Goal: Navigation & Orientation: Find specific page/section

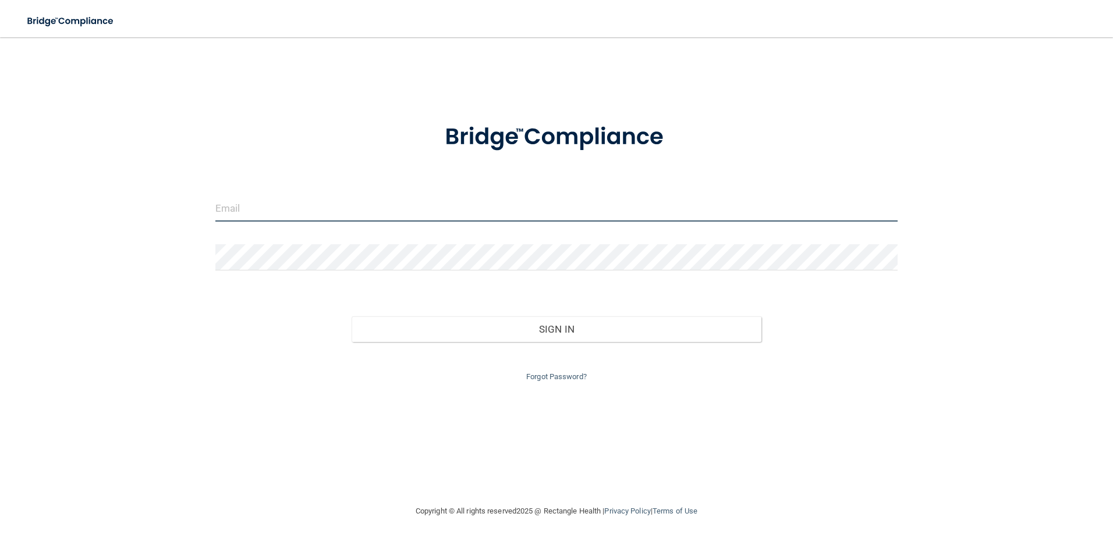
type input "[EMAIL_ADDRESS][DOMAIN_NAME]"
click at [303, 212] on input "[EMAIL_ADDRESS][DOMAIN_NAME]" at bounding box center [556, 209] width 683 height 26
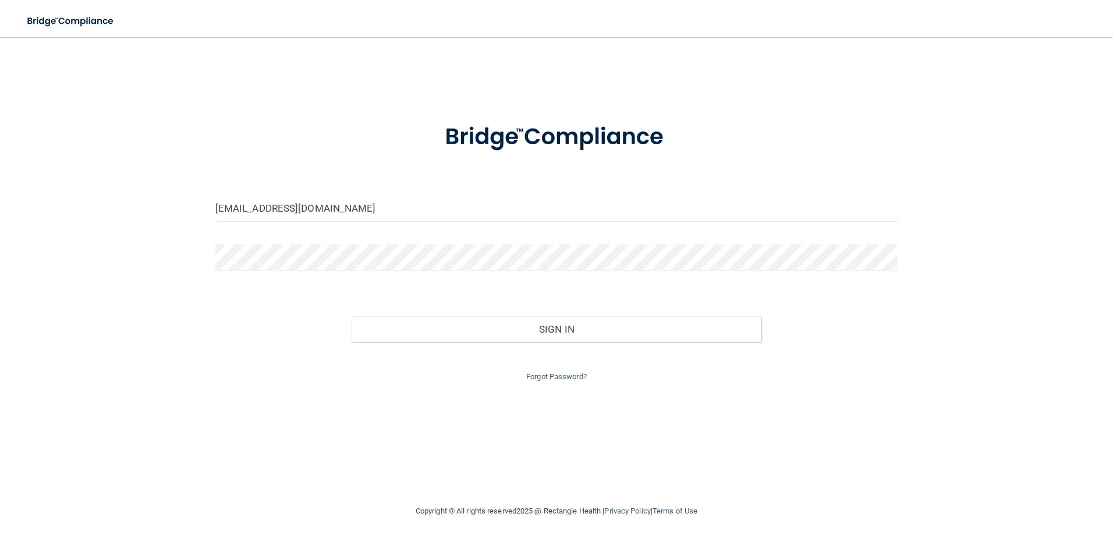
click at [538, 151] on img at bounding box center [556, 137] width 271 height 61
click at [598, 344] on div "Forgot Password?" at bounding box center [557, 363] width 700 height 42
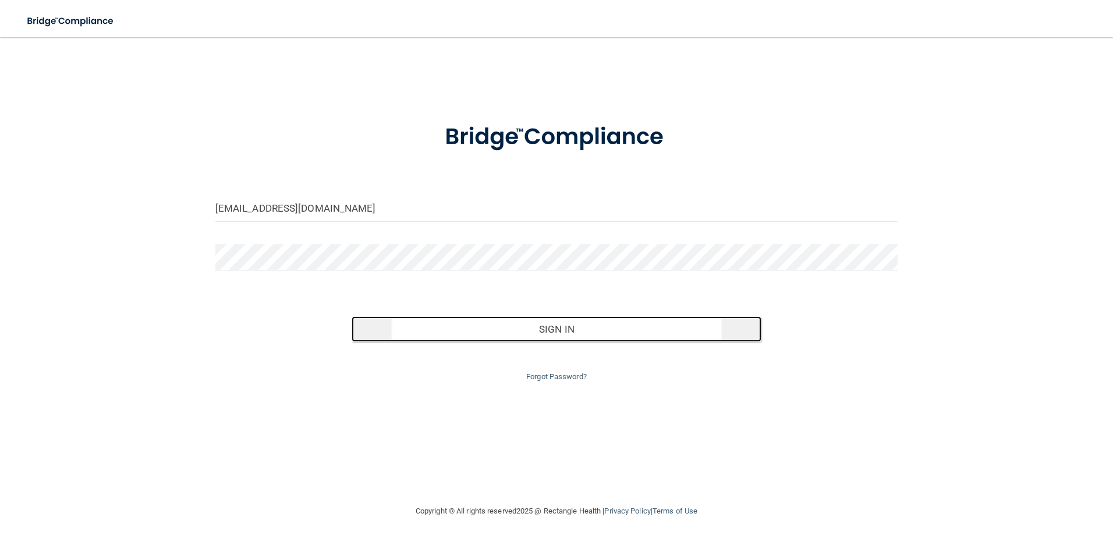
click at [598, 337] on button "Sign In" at bounding box center [556, 330] width 410 height 26
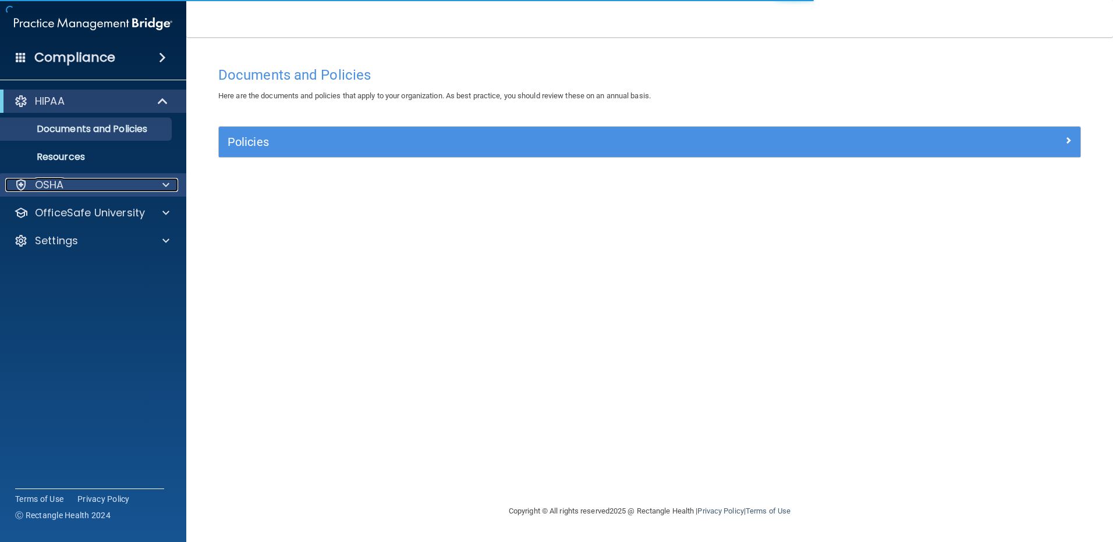
click at [109, 186] on div "OSHA" at bounding box center [77, 185] width 144 height 14
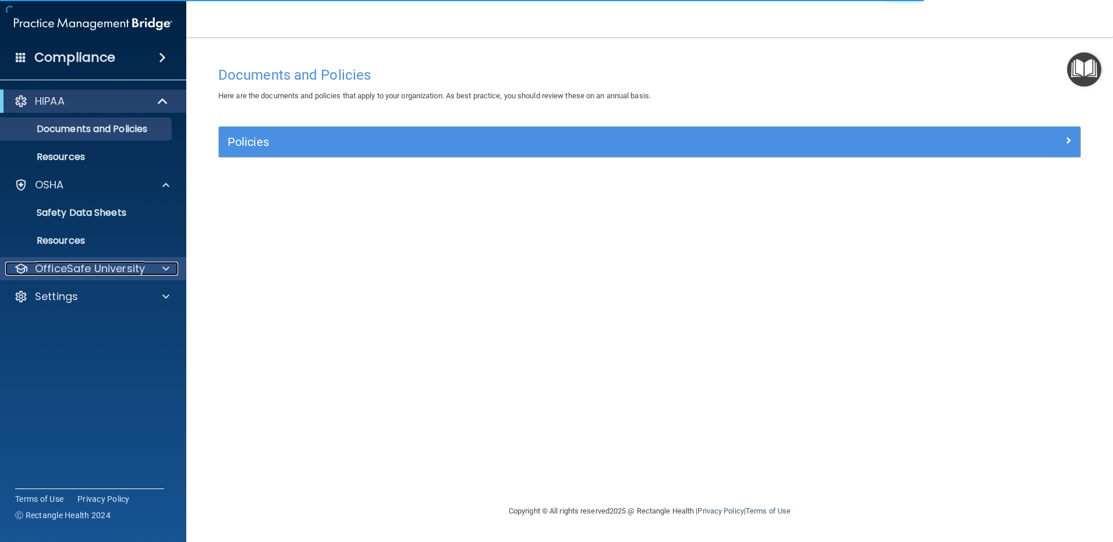
click at [104, 266] on p "OfficeSafe University" at bounding box center [90, 269] width 110 height 14
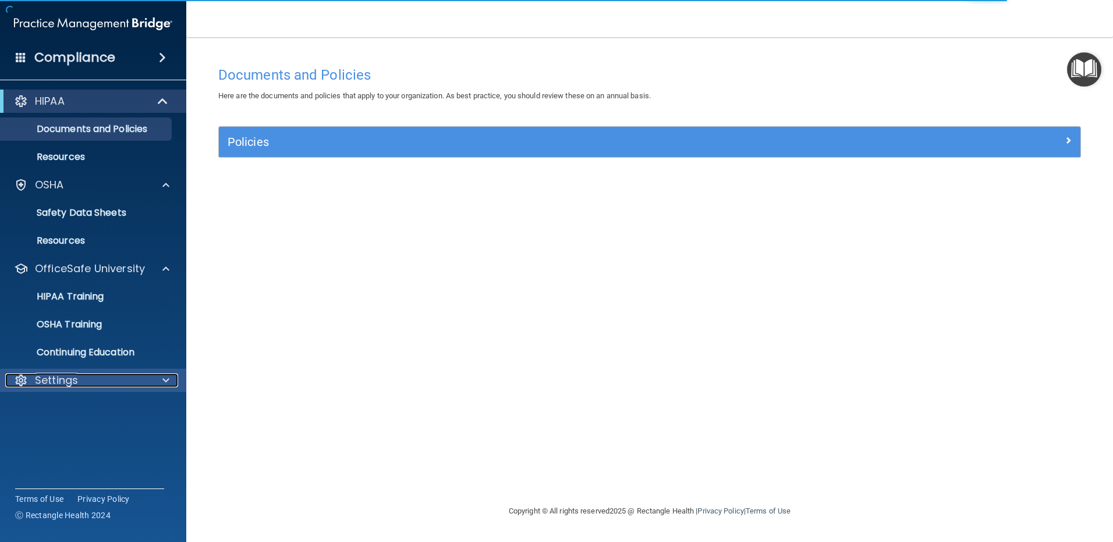
click at [129, 375] on div "Settings" at bounding box center [77, 381] width 144 height 14
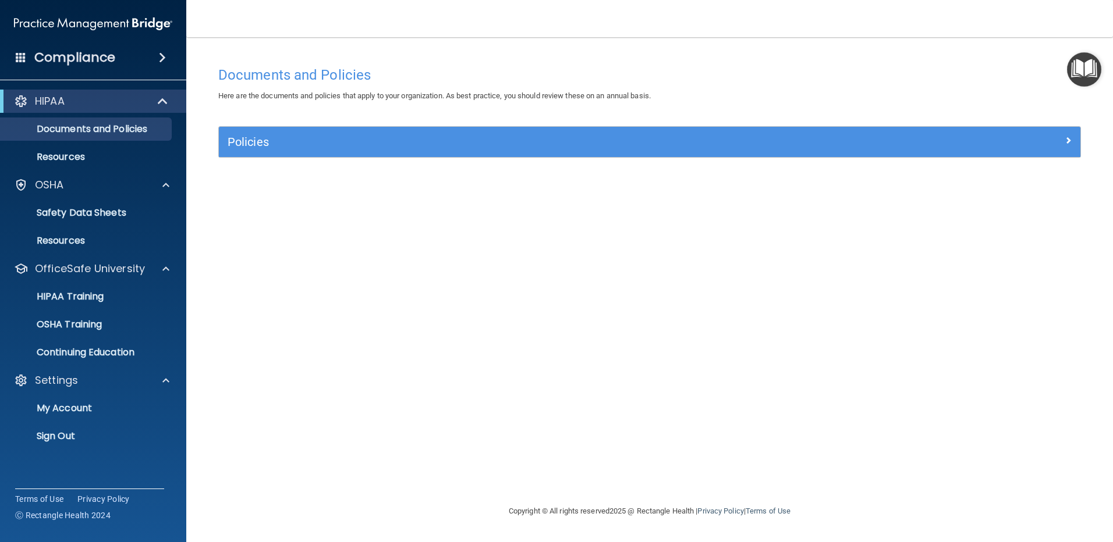
click at [164, 58] on span at bounding box center [162, 58] width 7 height 14
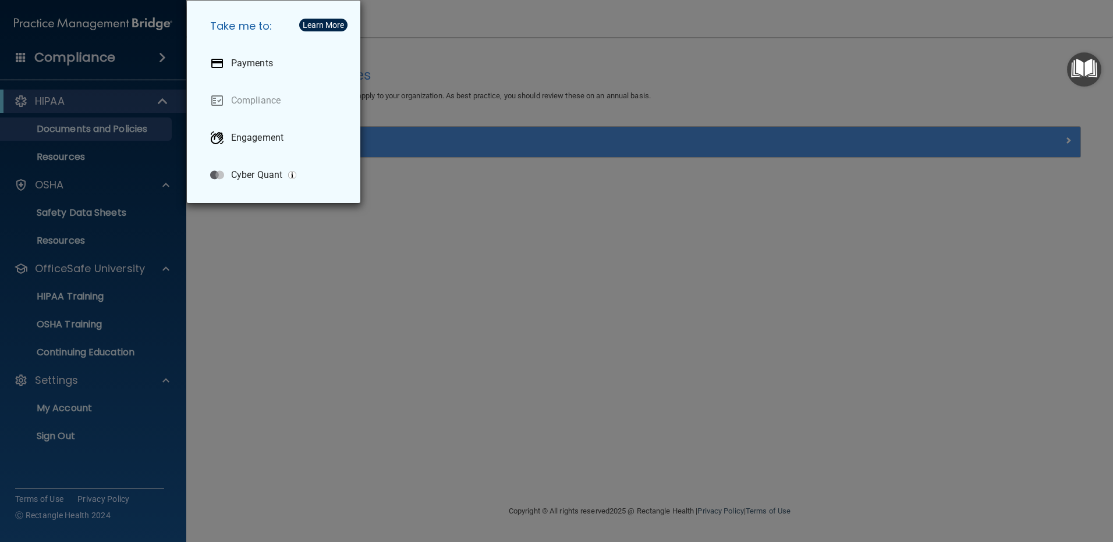
click at [159, 58] on div "Take me to: Payments Compliance Engagement Cyber Quant" at bounding box center [556, 271] width 1113 height 542
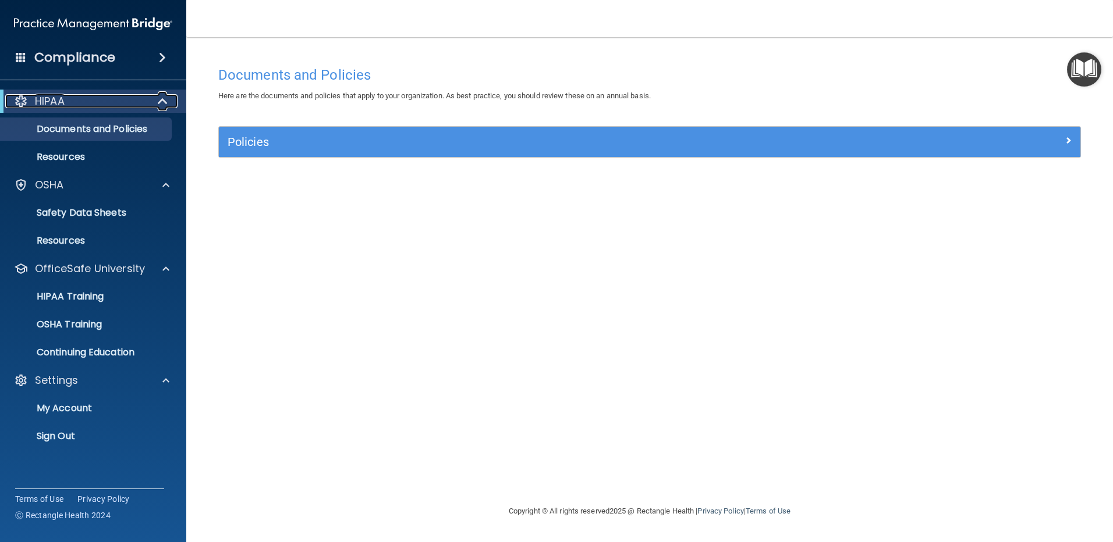
click at [163, 104] on span at bounding box center [164, 101] width 10 height 14
